Goal: Information Seeking & Learning: Learn about a topic

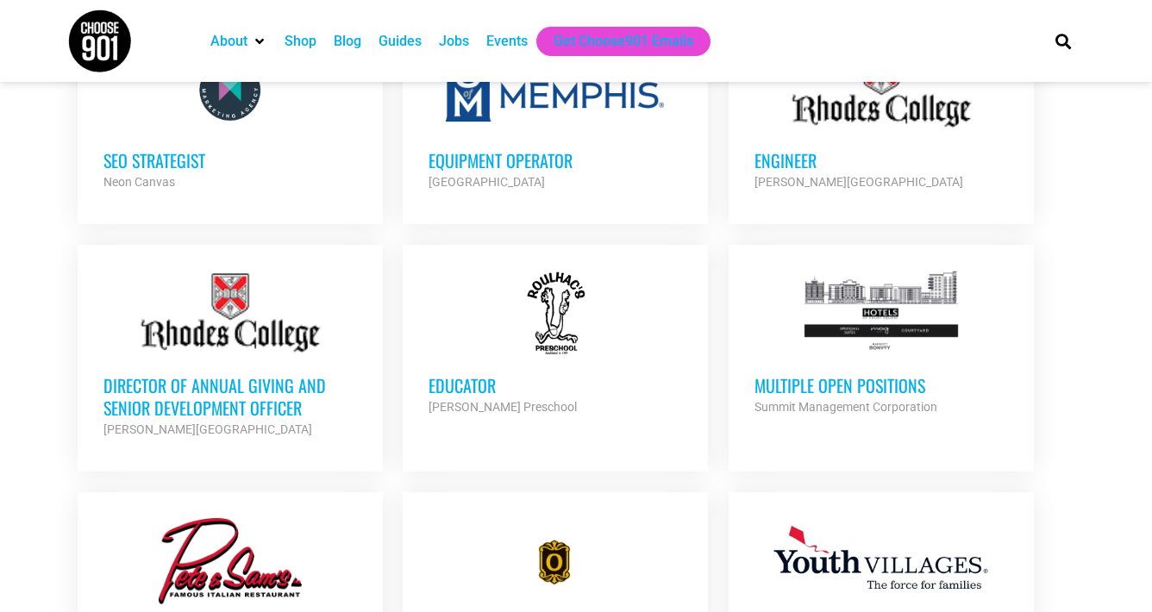
scroll to position [1442, 0]
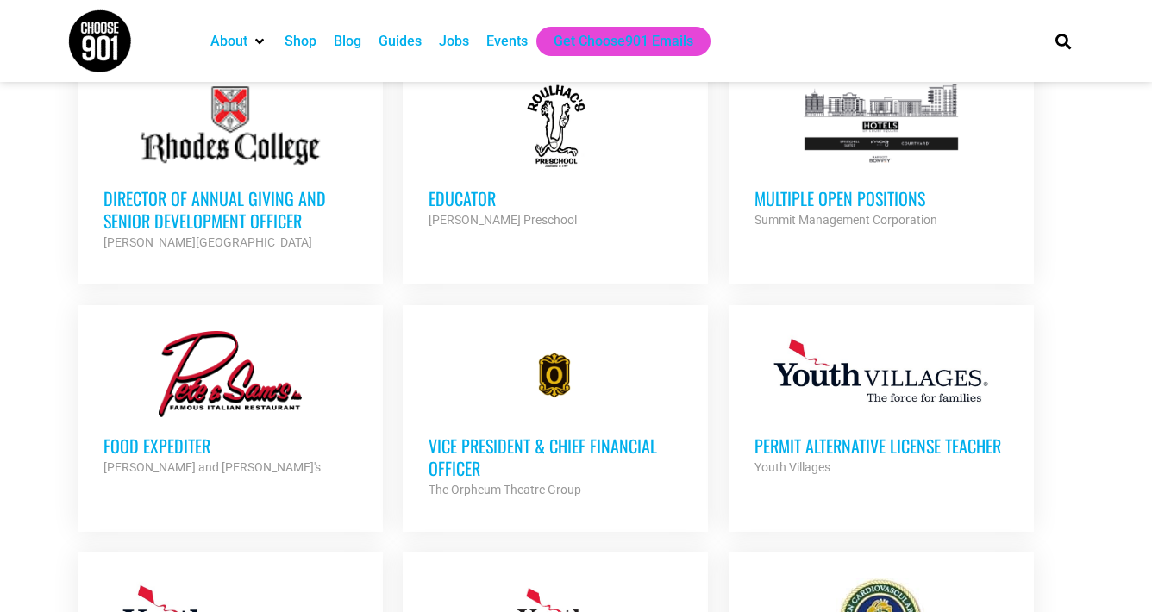
click at [517, 444] on h3 "Vice President & Chief Financial Officer" at bounding box center [556, 457] width 254 height 45
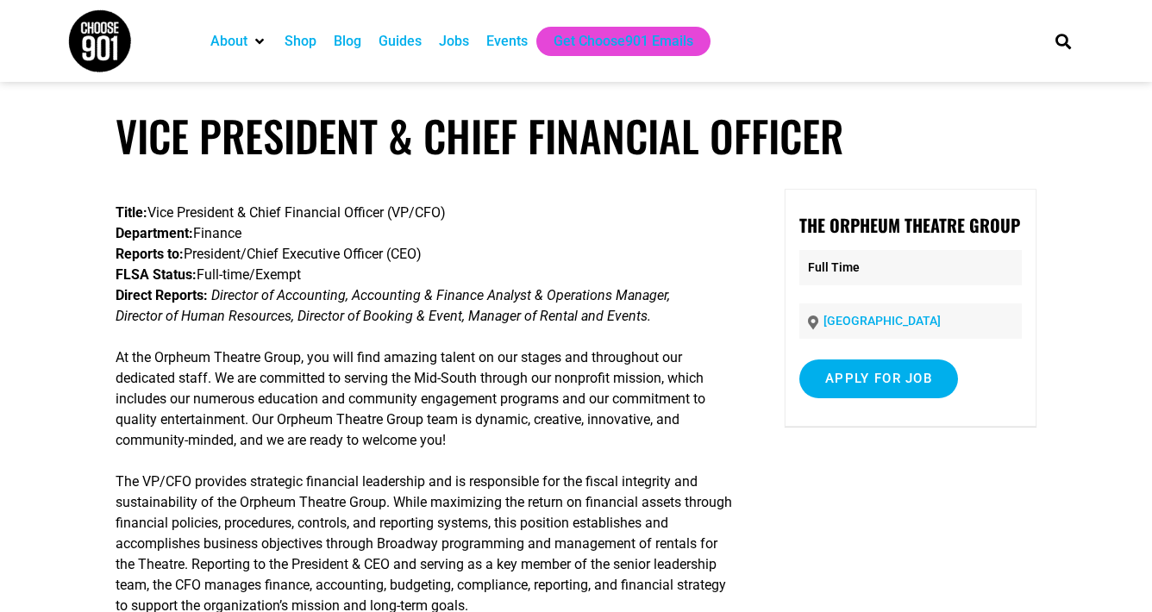
click at [82, 41] on img at bounding box center [99, 41] width 65 height 65
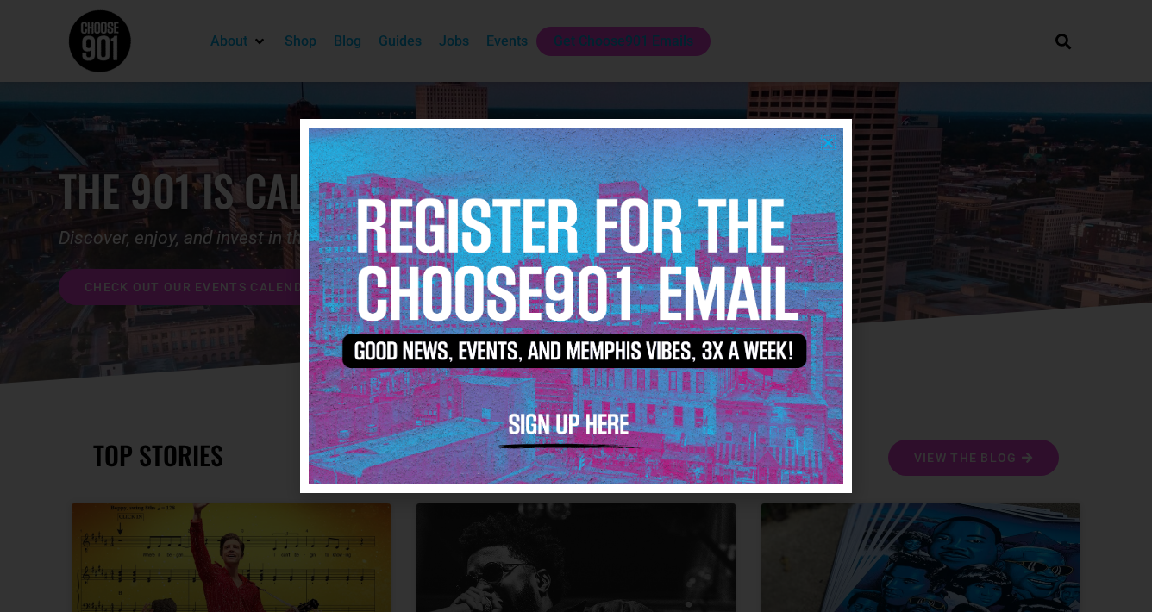
scroll to position [232, 0]
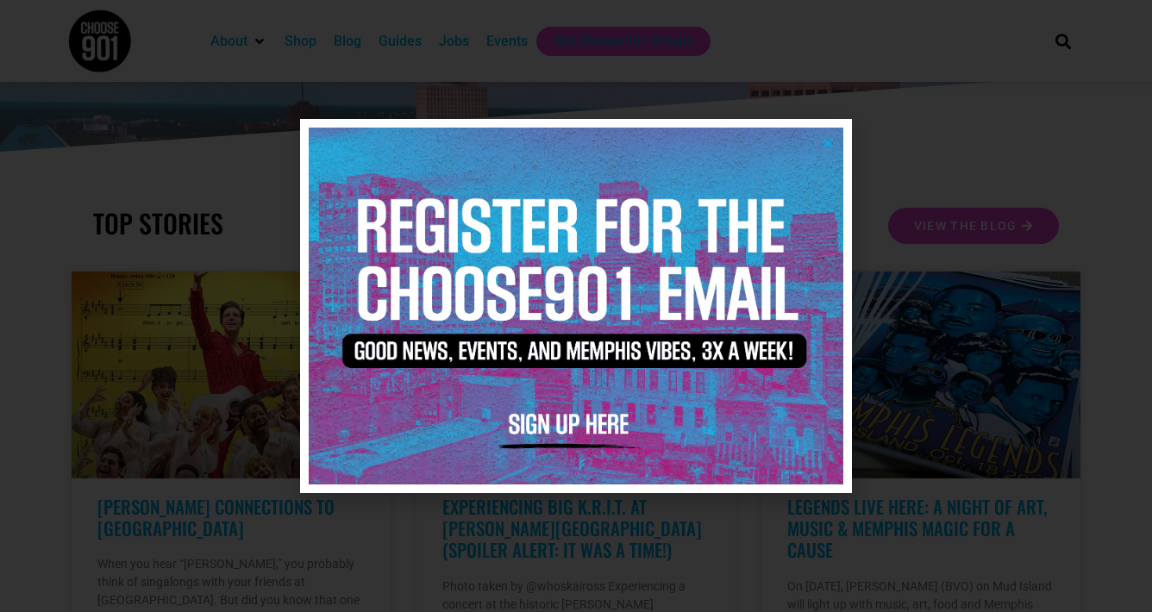
click at [828, 147] on icon "Close" at bounding box center [828, 142] width 13 height 13
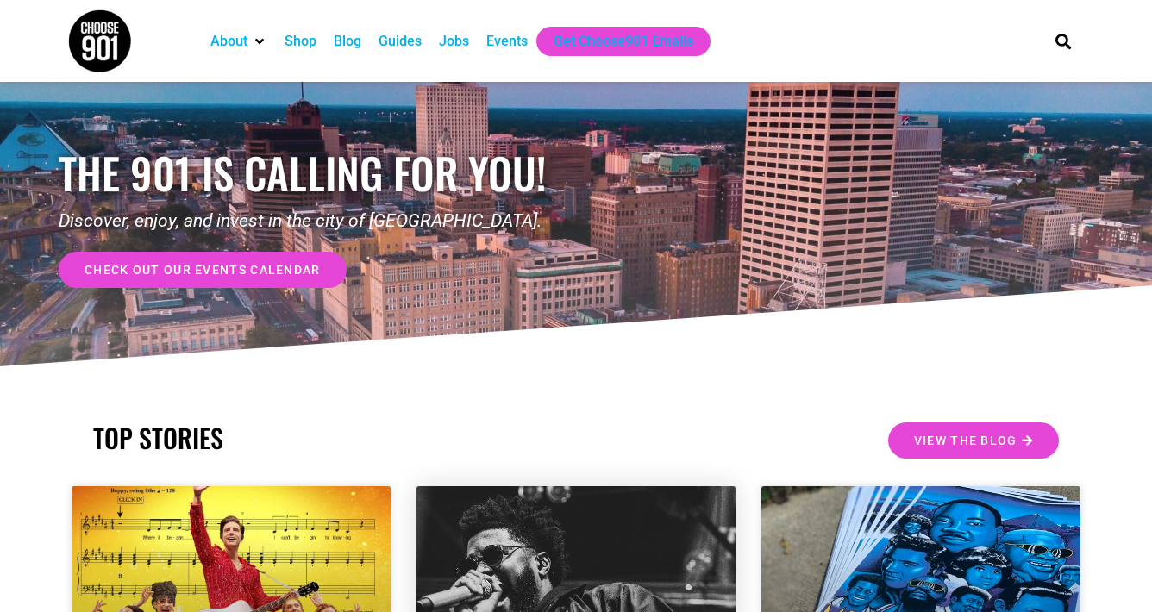
scroll to position [0, 0]
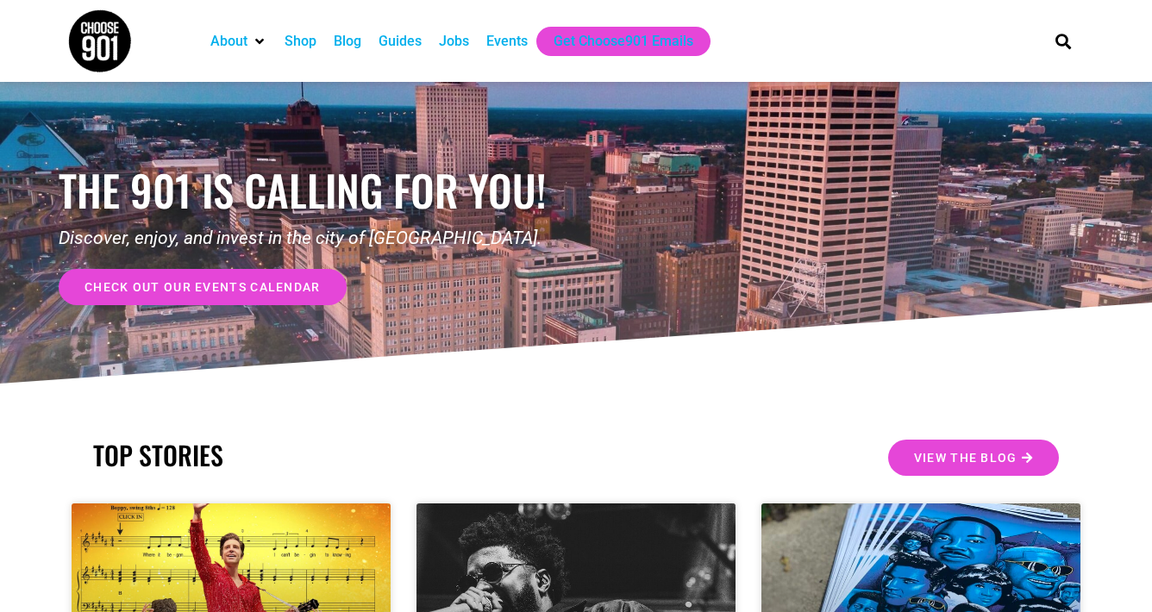
click at [294, 292] on span "check out our events calendar" at bounding box center [203, 287] width 236 height 12
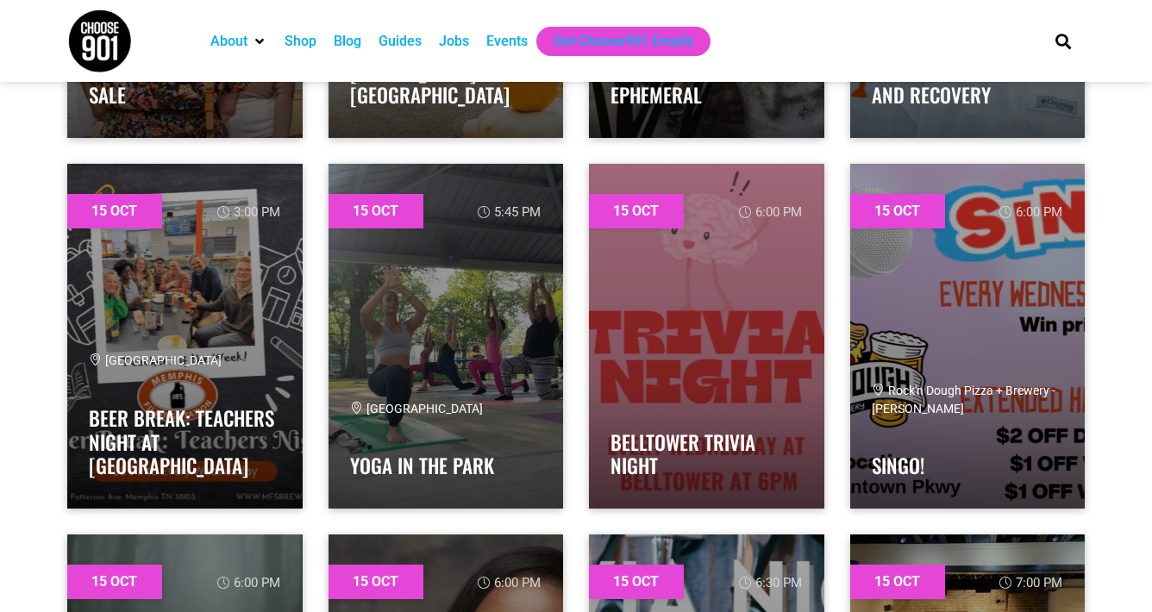
scroll to position [11653, 0]
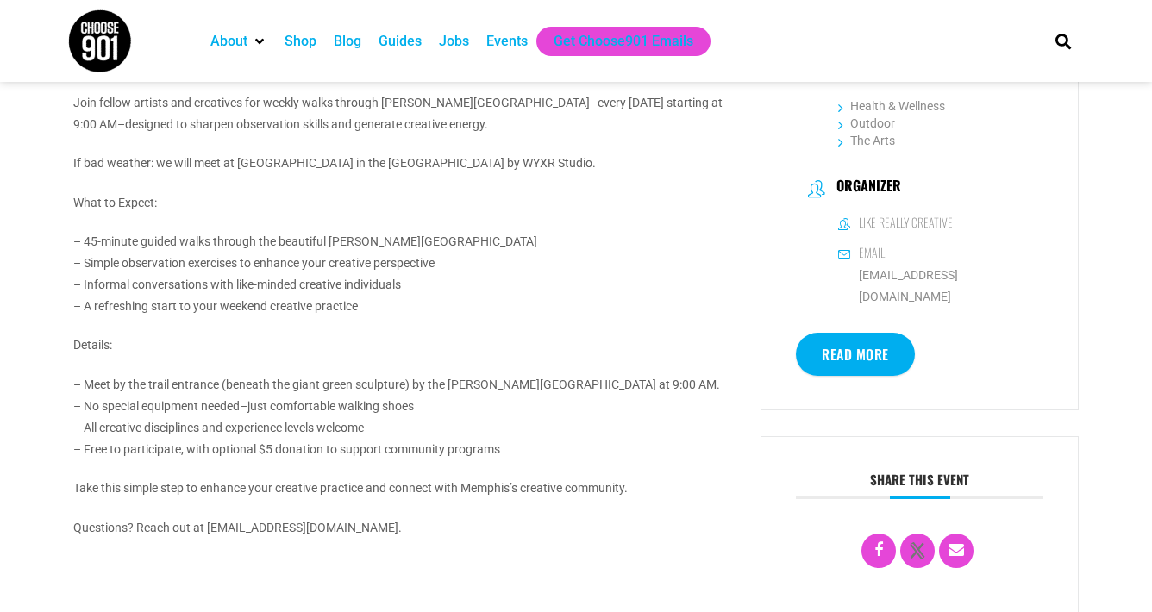
scroll to position [448, 0]
